Goal: Complete application form: Complete application form

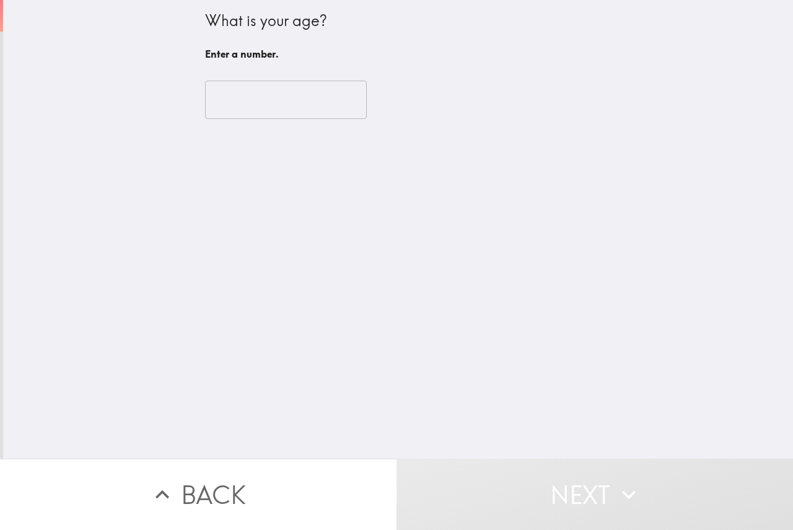
click at [254, 75] on div "​" at bounding box center [398, 100] width 387 height 68
click at [262, 103] on input "number" at bounding box center [286, 100] width 162 height 38
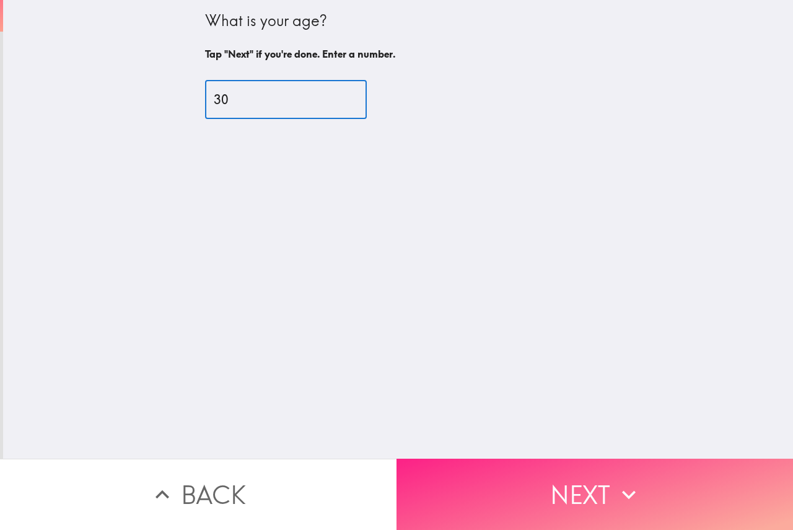
type input "30"
click at [452, 486] on button "Next" at bounding box center [594, 493] width 396 height 71
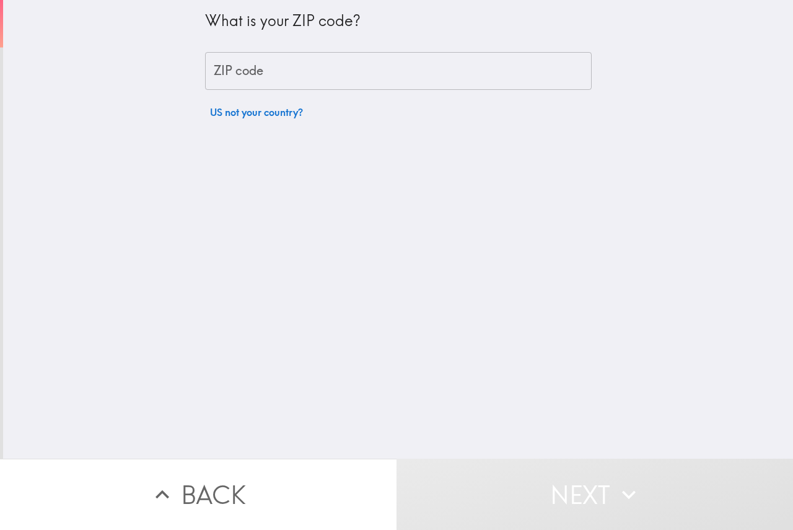
click at [276, 81] on input "ZIP code" at bounding box center [398, 71] width 387 height 38
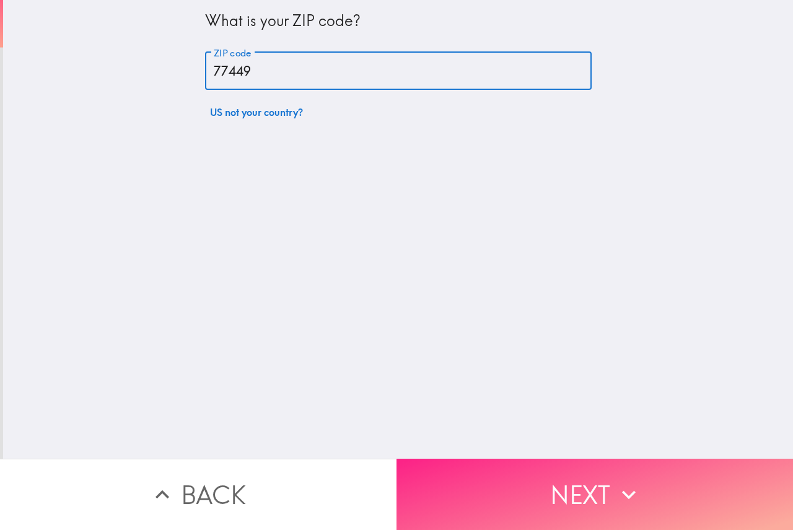
type input "77449"
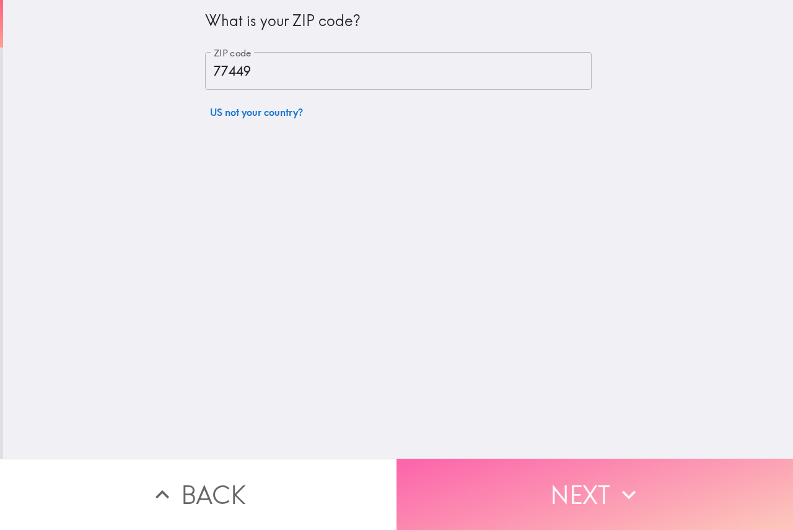
click at [471, 481] on button "Next" at bounding box center [594, 493] width 396 height 71
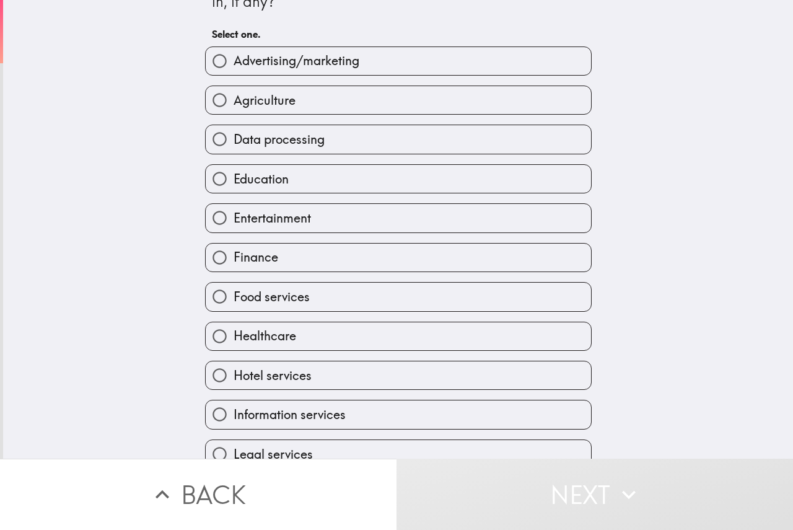
scroll to position [62, 0]
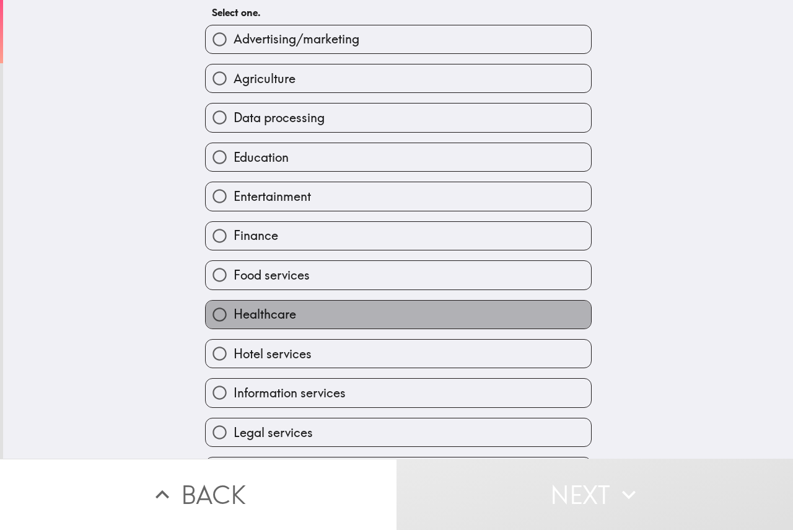
click at [294, 307] on label "Healthcare" at bounding box center [398, 314] width 385 height 28
click at [234, 307] on input "Healthcare" at bounding box center [220, 314] width 28 height 28
radio input "true"
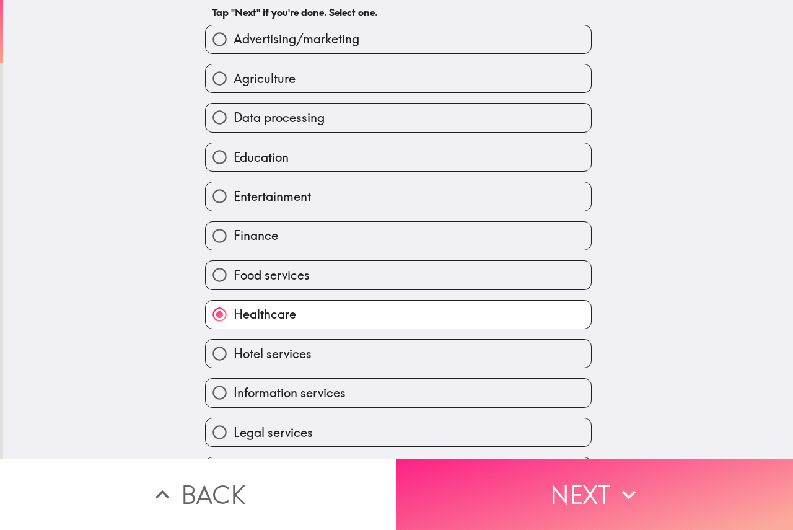
click at [509, 496] on button "Next" at bounding box center [594, 493] width 396 height 71
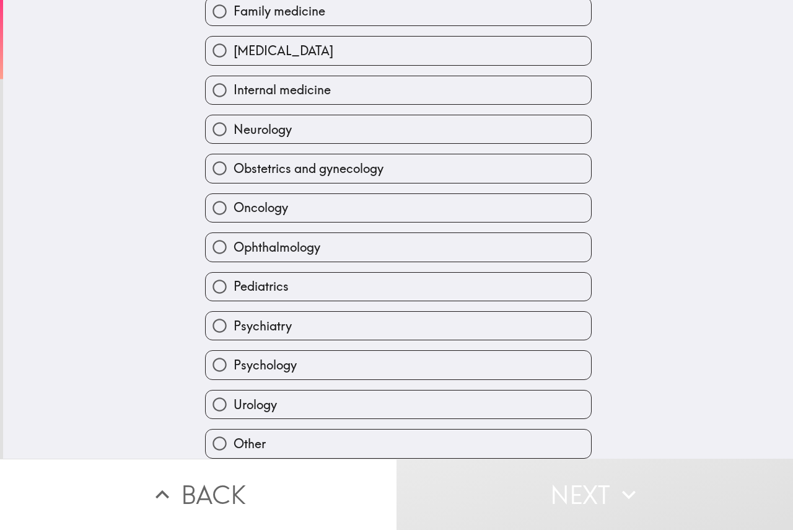
scroll to position [235, 0]
click at [284, 239] on span "Ophthalmology" at bounding box center [277, 247] width 87 height 17
click at [234, 233] on input "Ophthalmology" at bounding box center [220, 247] width 28 height 28
radio input "true"
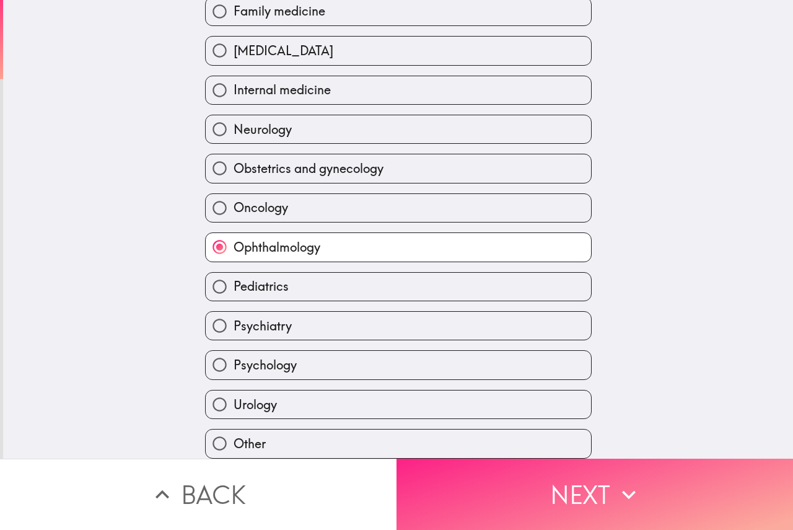
click at [491, 468] on button "Next" at bounding box center [594, 493] width 396 height 71
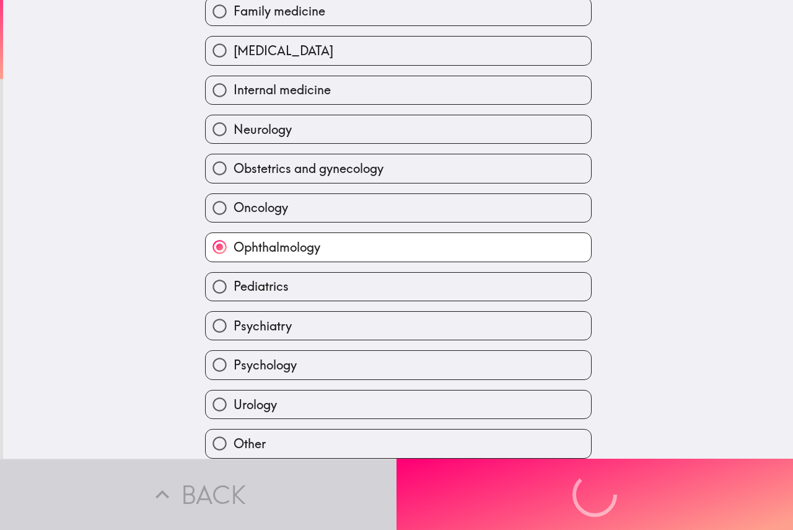
scroll to position [44, 0]
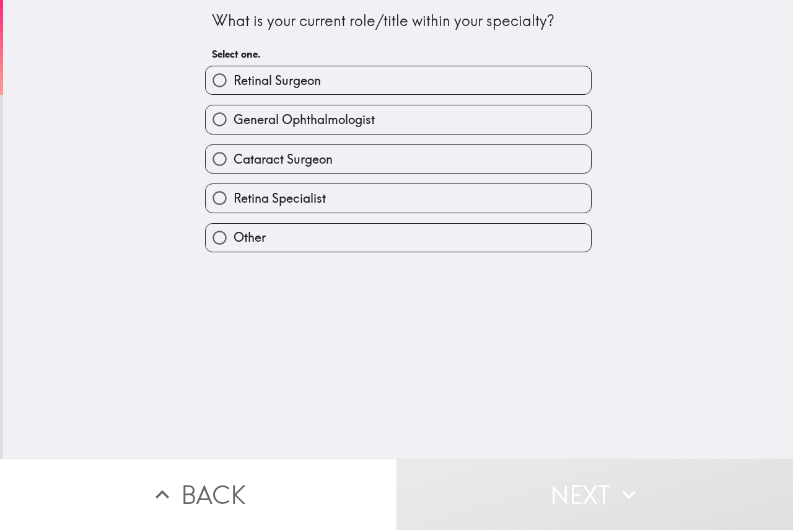
click at [355, 81] on label "Retinal Surgeon" at bounding box center [398, 80] width 385 height 28
click at [234, 81] on input "Retinal Surgeon" at bounding box center [220, 80] width 28 height 28
radio input "true"
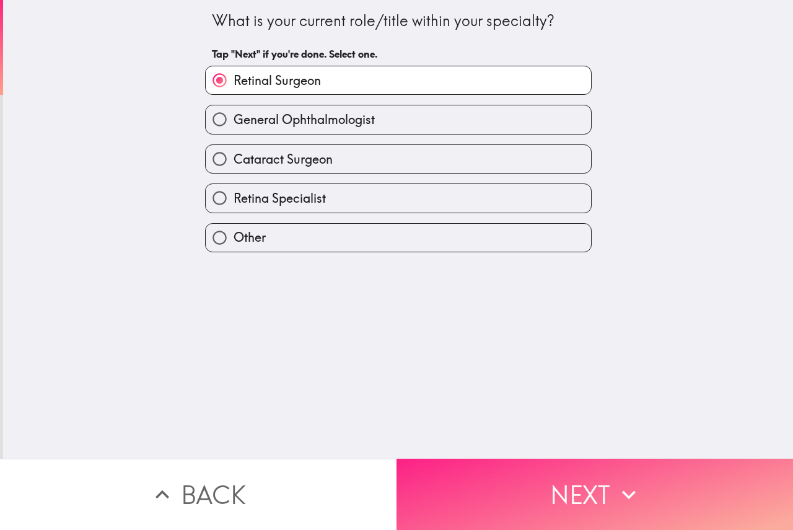
click at [572, 486] on button "Next" at bounding box center [594, 493] width 396 height 71
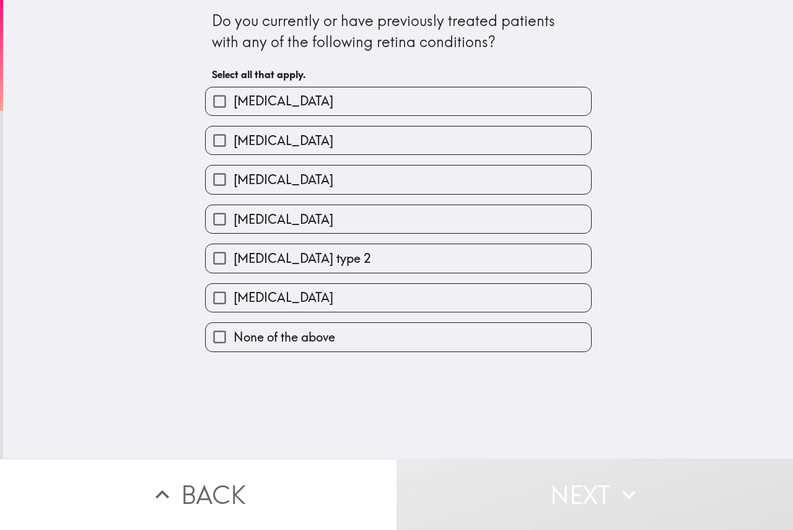
click at [278, 106] on span "[MEDICAL_DATA]" at bounding box center [284, 100] width 100 height 17
click at [234, 106] on input "[MEDICAL_DATA]" at bounding box center [220, 101] width 28 height 28
checkbox input "true"
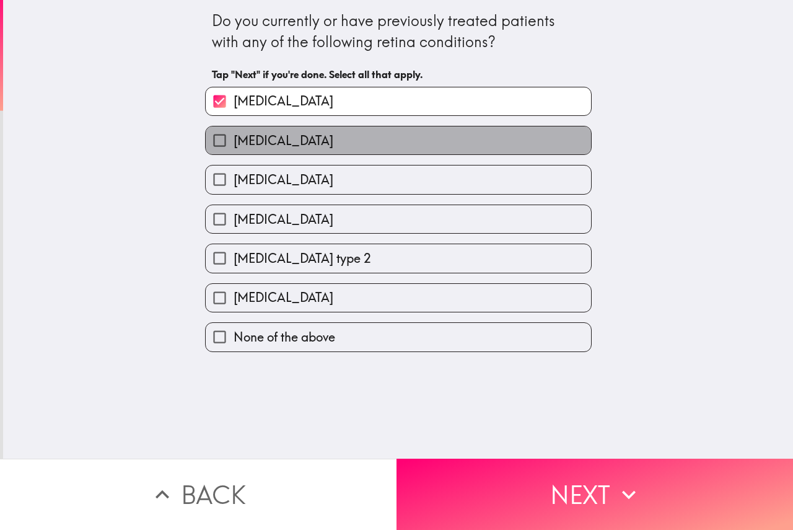
click at [291, 154] on label "[MEDICAL_DATA]" at bounding box center [398, 140] width 385 height 28
click at [234, 154] on input "[MEDICAL_DATA]" at bounding box center [220, 140] width 28 height 28
checkbox input "true"
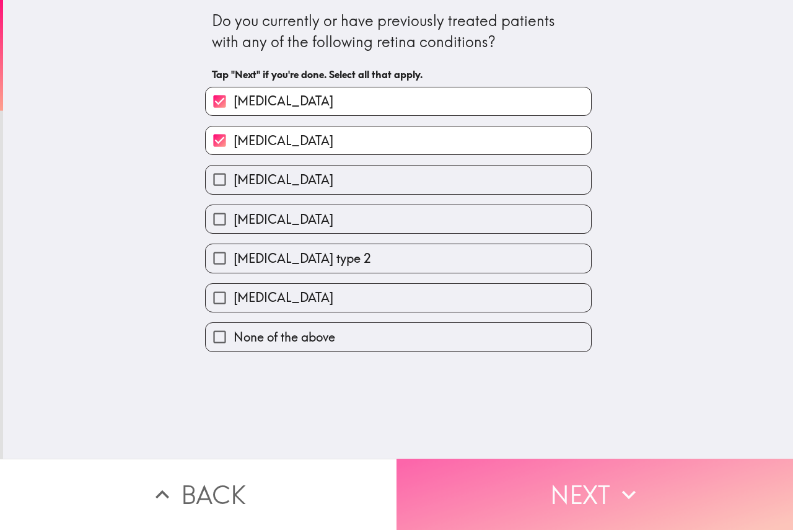
click at [521, 472] on button "Next" at bounding box center [594, 493] width 396 height 71
